Goal: Transaction & Acquisition: Purchase product/service

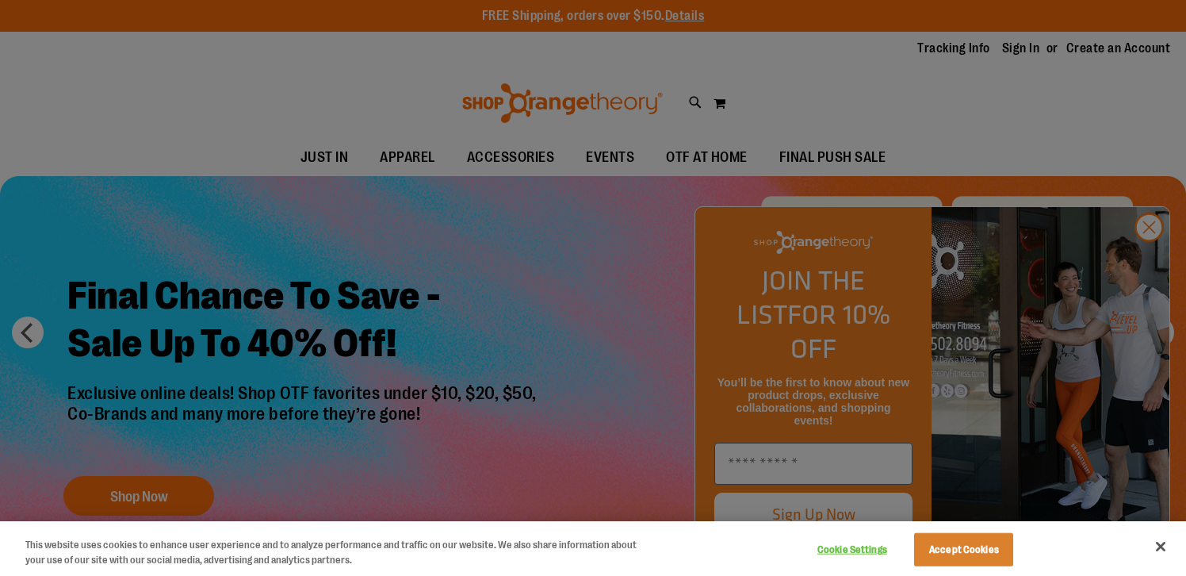
click at [503, 231] on div at bounding box center [593, 288] width 1186 height 576
click at [1152, 269] on div at bounding box center [593, 288] width 1186 height 576
click at [1158, 549] on button "Close" at bounding box center [1160, 546] width 35 height 35
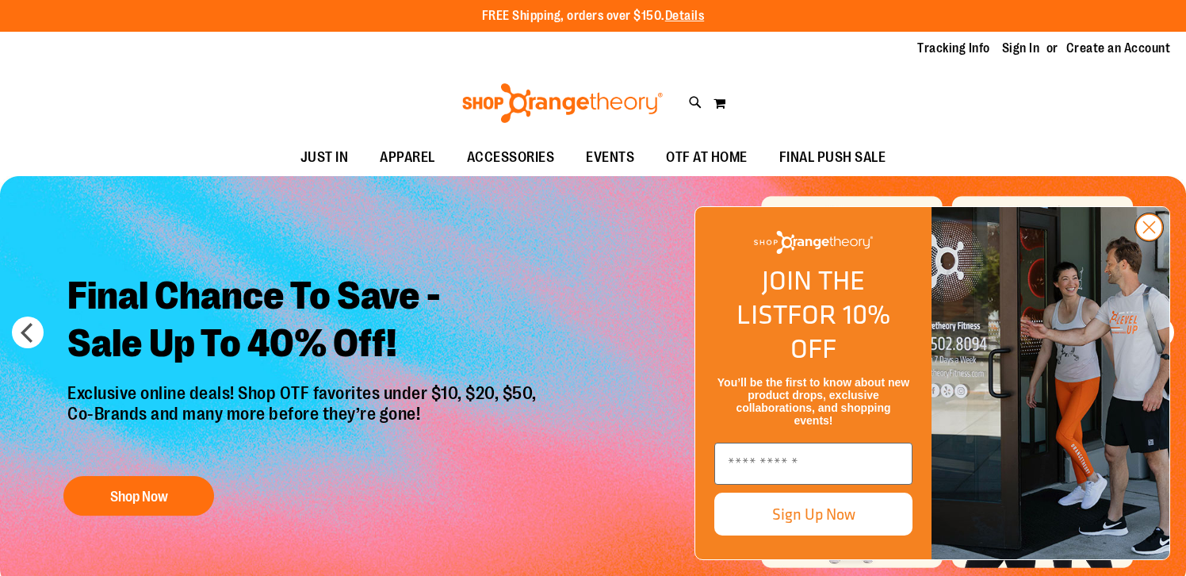
click at [1151, 240] on circle "Close dialog" at bounding box center [1149, 227] width 26 height 26
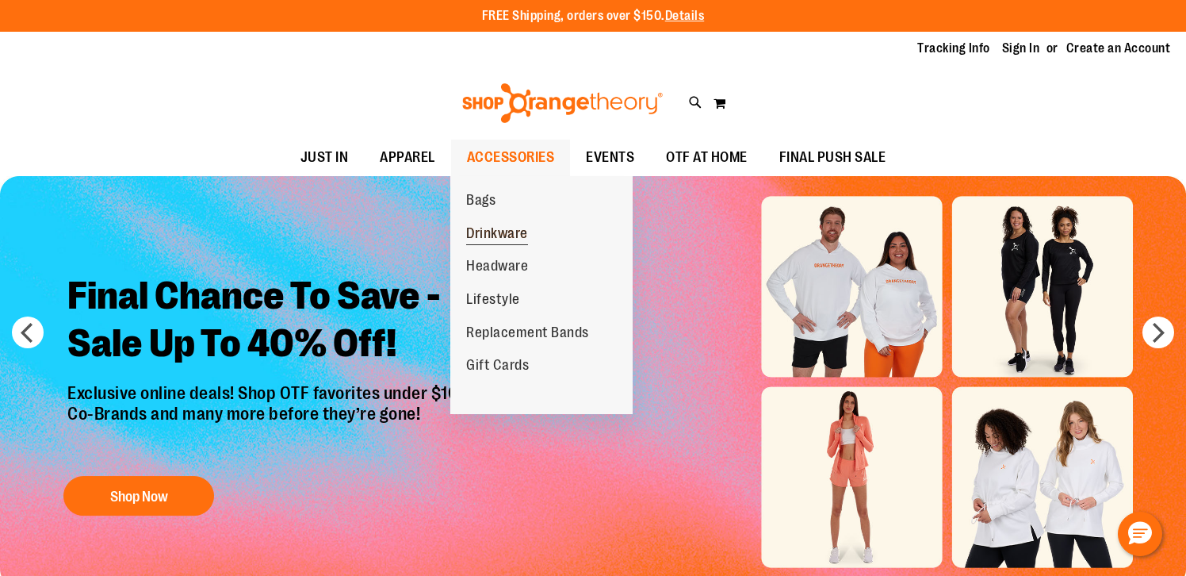
click at [489, 225] on span "Drinkware" at bounding box center [497, 235] width 62 height 20
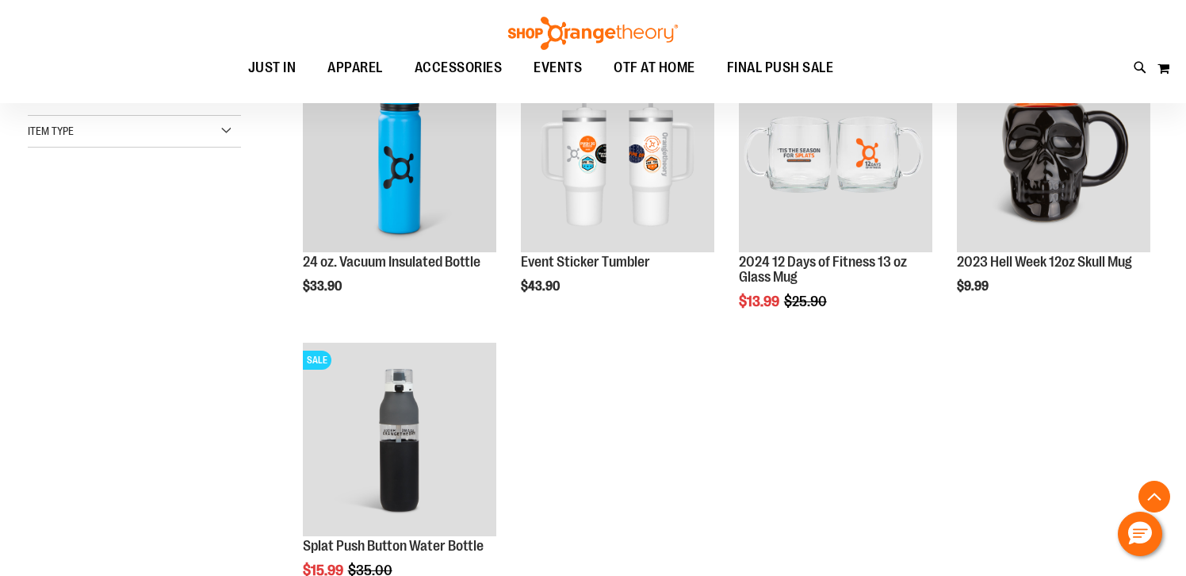
scroll to position [193, 0]
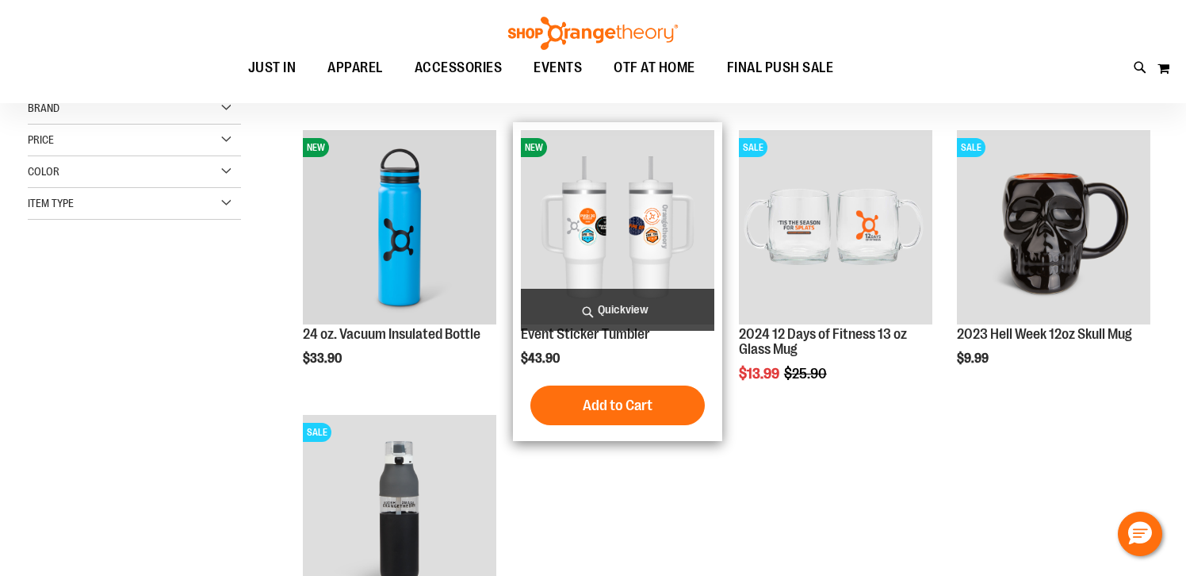
click at [595, 301] on span "Quickview" at bounding box center [617, 310] width 193 height 42
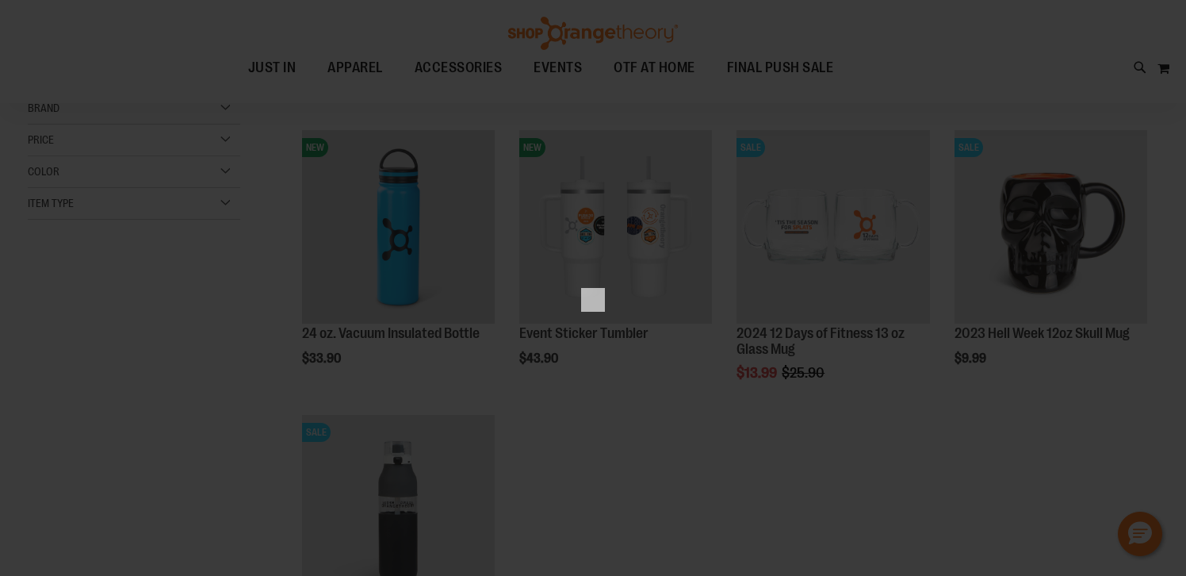
scroll to position [0, 0]
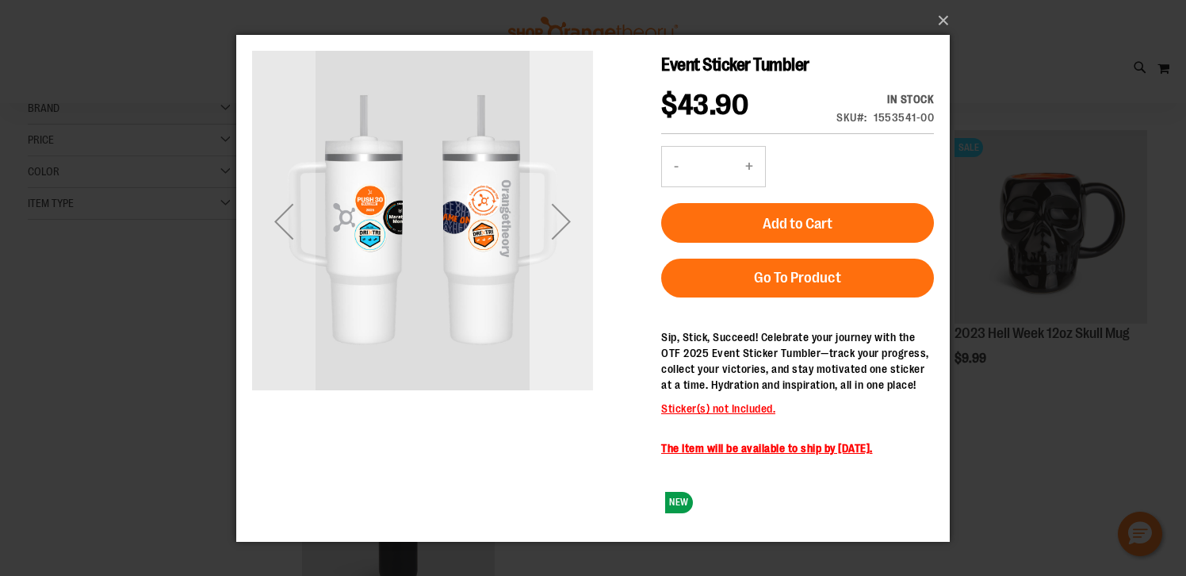
click at [567, 220] on div "Next" at bounding box center [561, 220] width 63 height 63
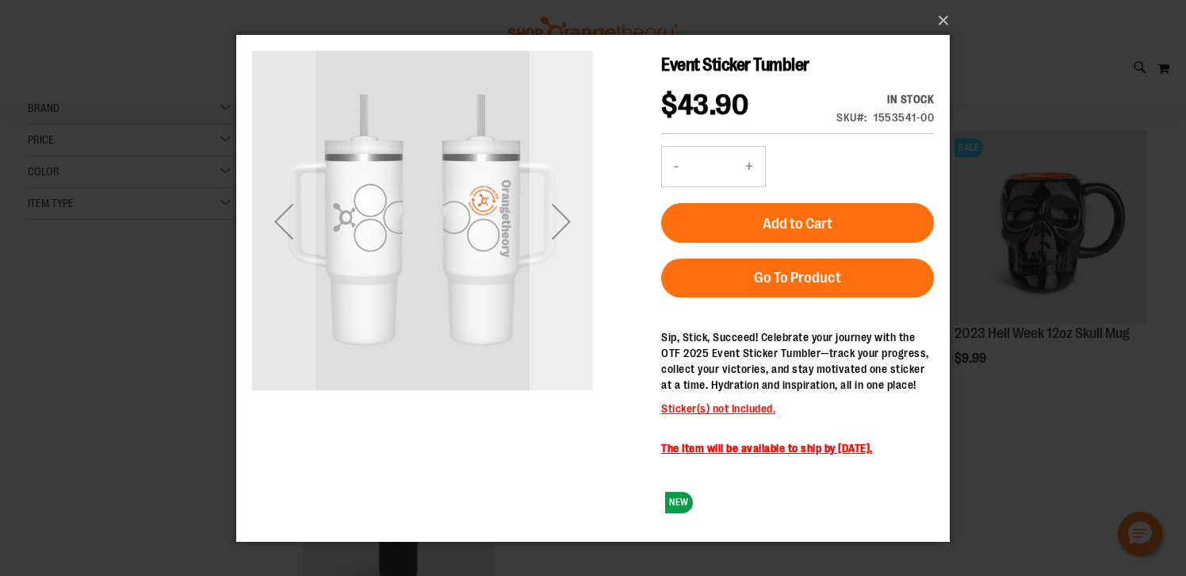
click at [567, 220] on div "Next" at bounding box center [561, 220] width 63 height 63
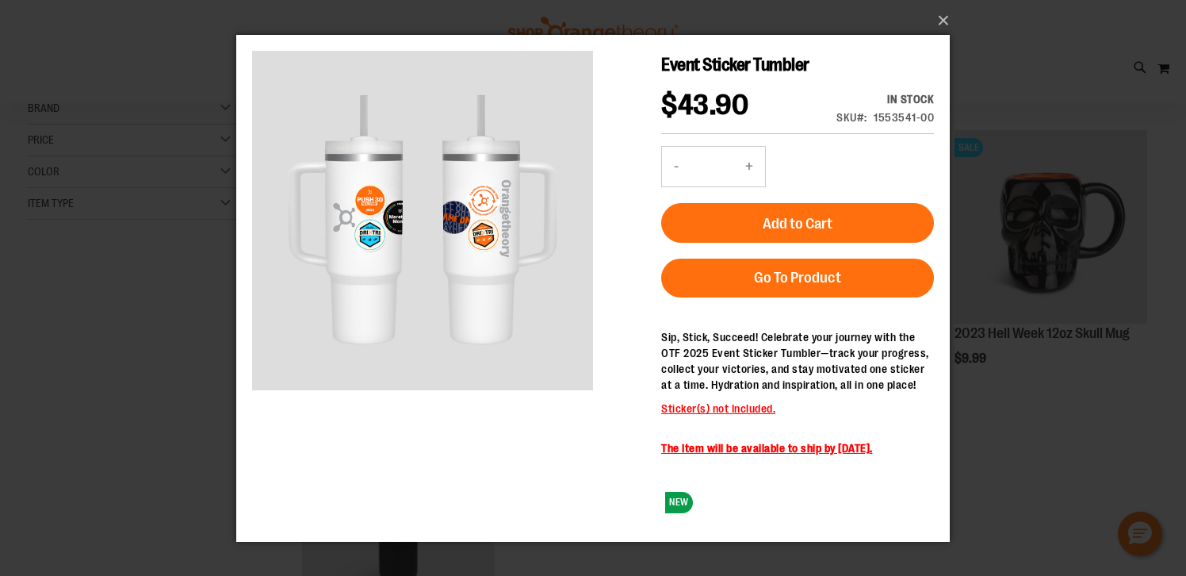
click at [485, 434] on div "Event Sticker Tumbler $43.90 In stock SKU 1553541-00 - Qty * + Add to Cart Go T…" at bounding box center [593, 287] width 682 height 474
click at [111, 413] on div "×" at bounding box center [593, 288] width 1186 height 576
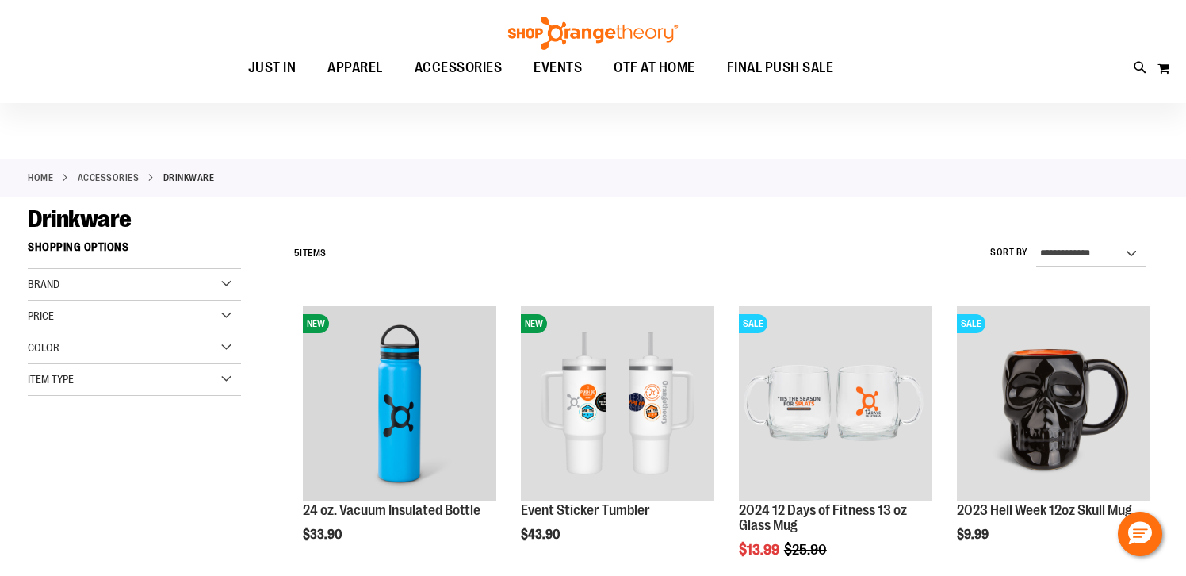
scroll to position [15, 0]
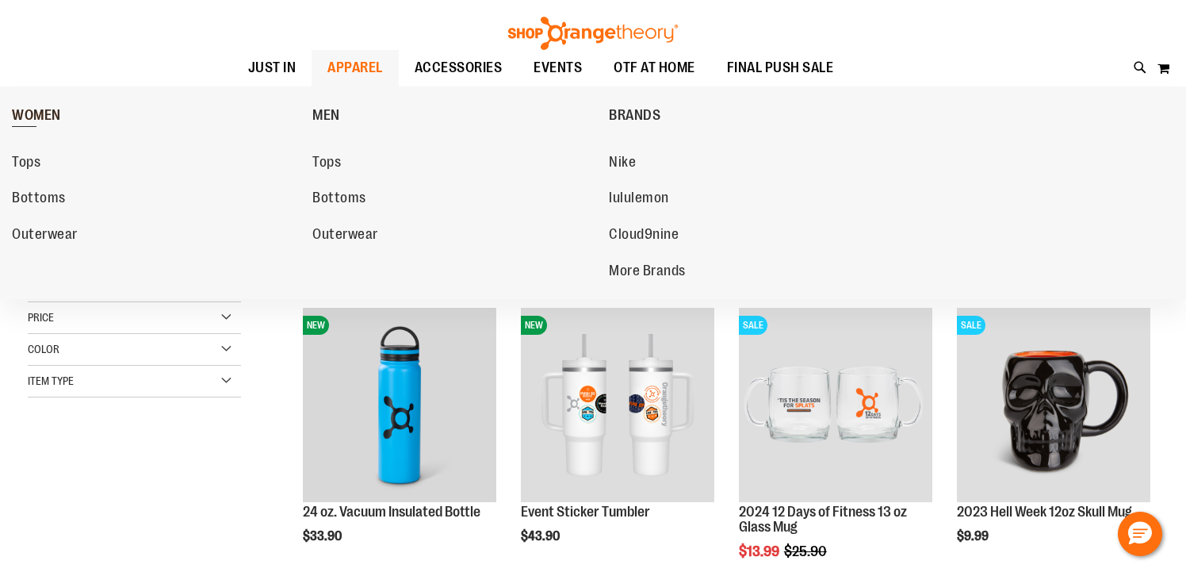
click at [52, 120] on span "WOMEN" at bounding box center [36, 117] width 49 height 20
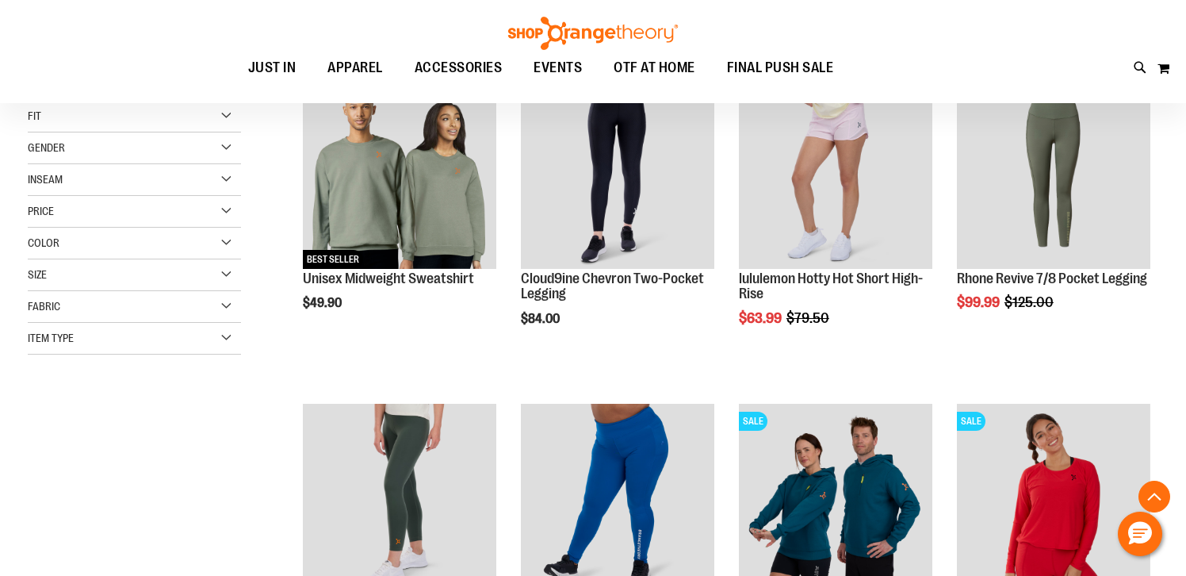
scroll to position [347, 0]
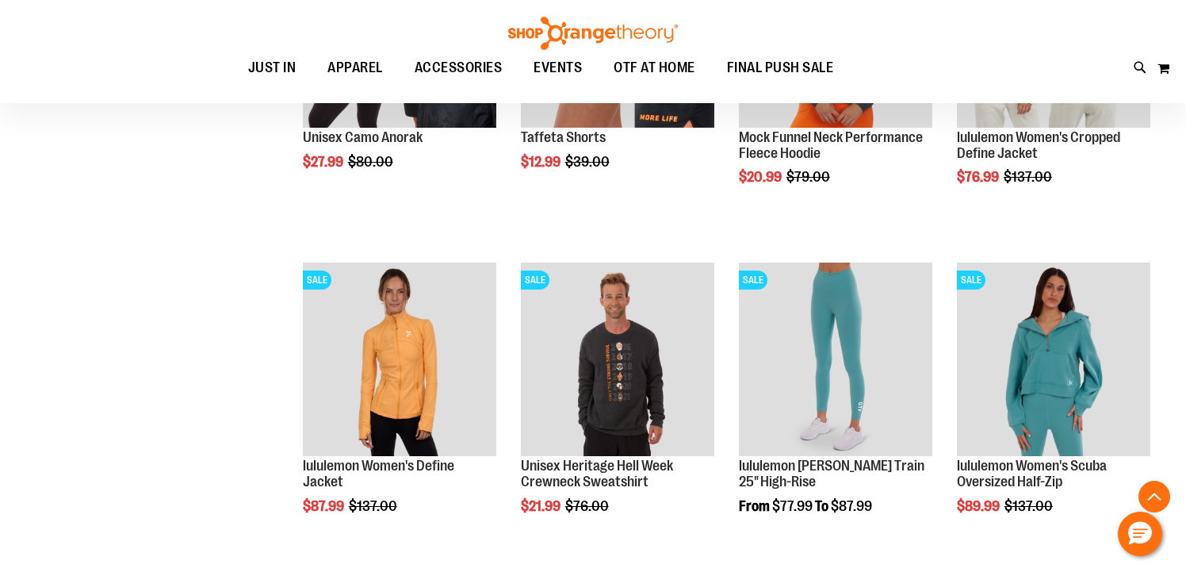
scroll to position [1719, 0]
